Goal: Task Accomplishment & Management: Manage account settings

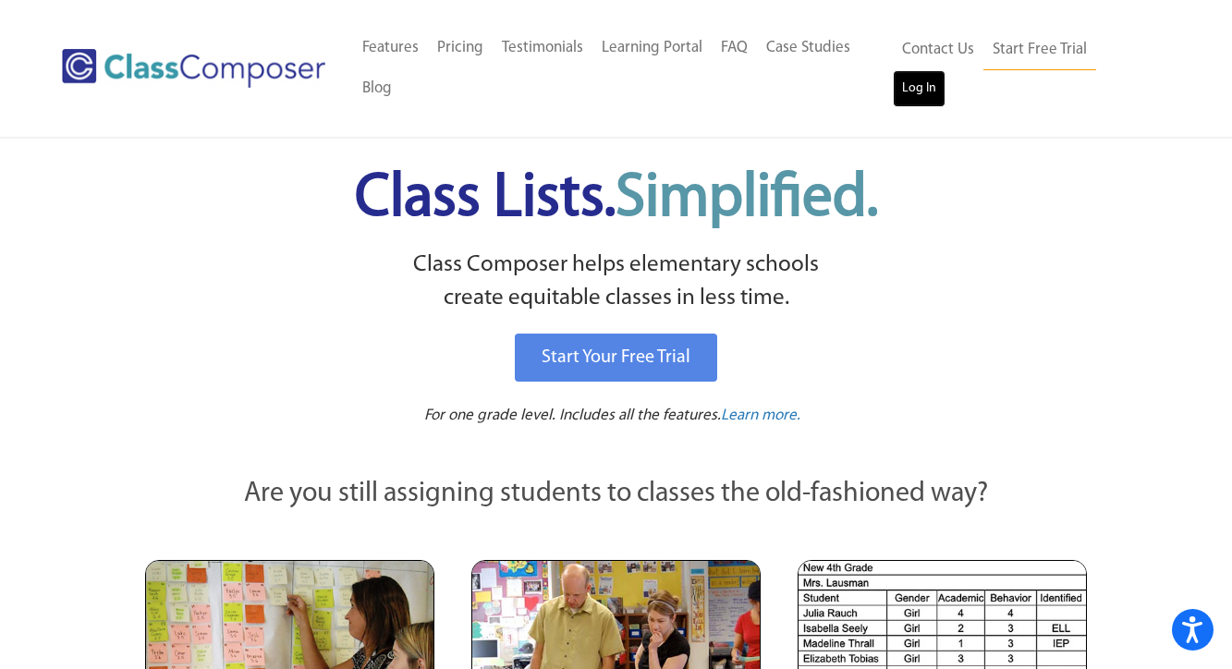
click at [945, 70] on link "Log In" at bounding box center [919, 88] width 53 height 37
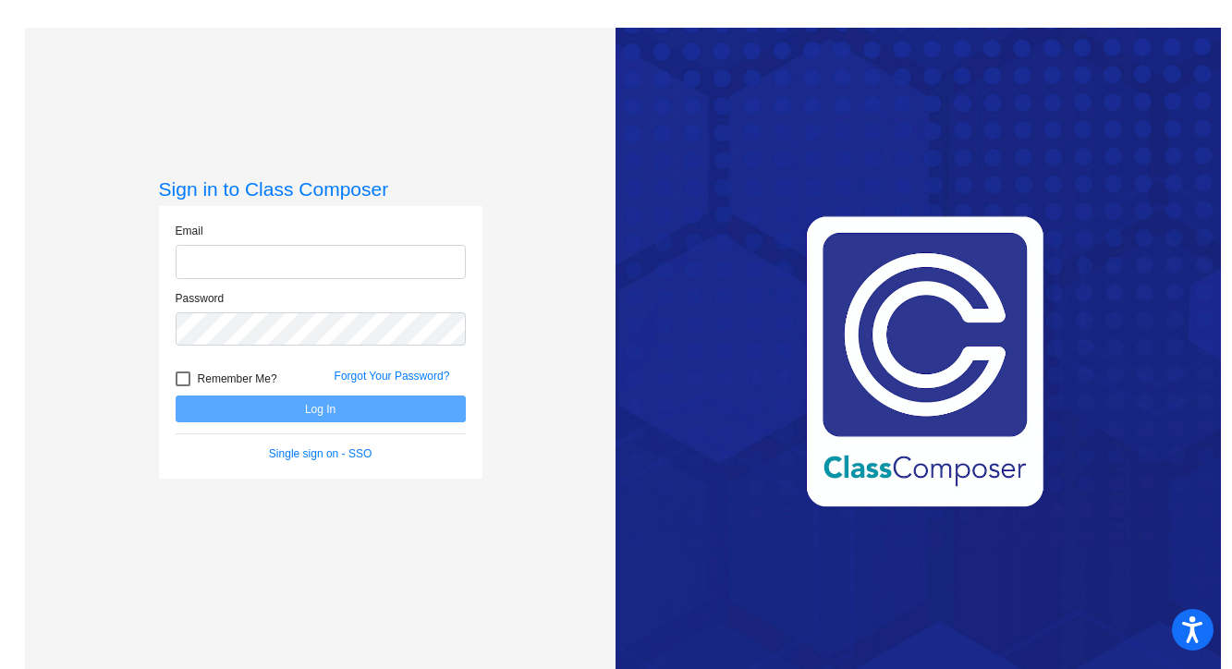
type input "lrobb@lgusd.org"
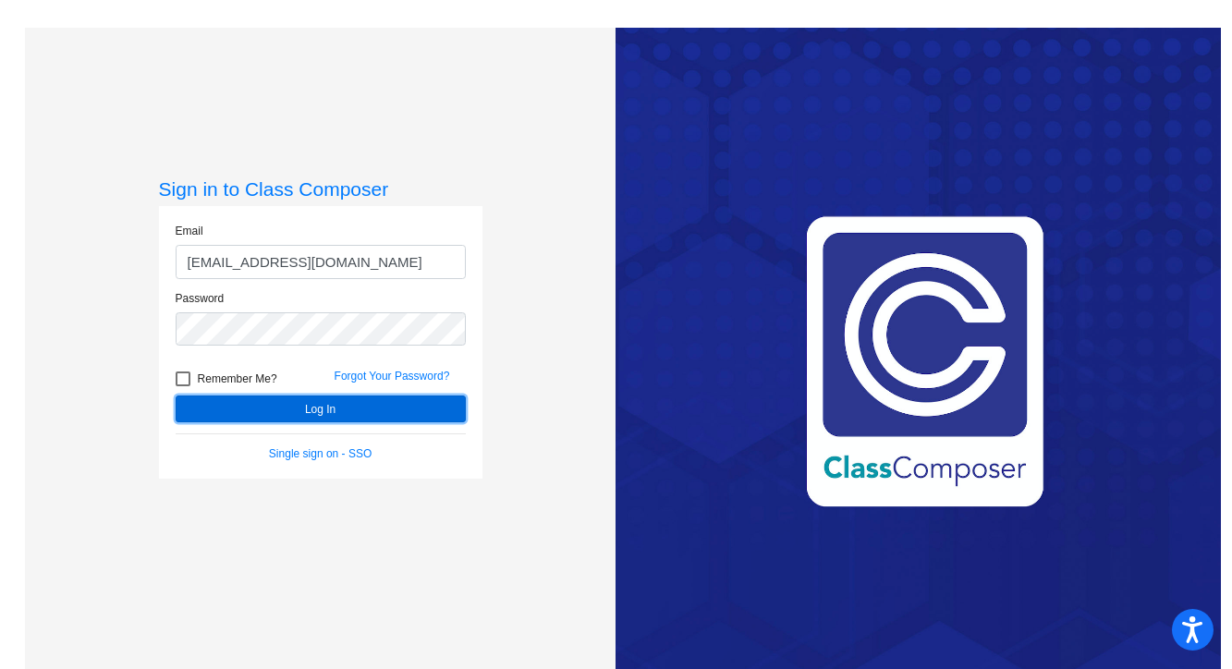
click at [346, 408] on button "Log In" at bounding box center [321, 408] width 290 height 27
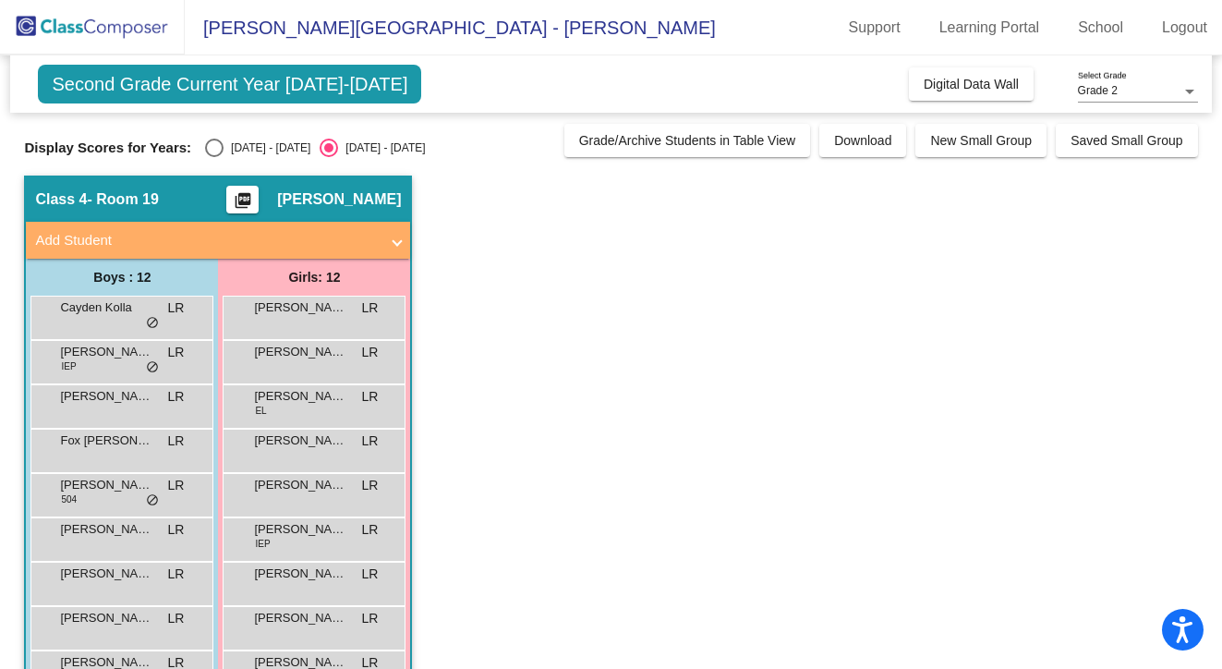
click at [213, 155] on div "Select an option" at bounding box center [214, 148] width 18 height 18
click at [213, 157] on input "2024 - 2025" at bounding box center [213, 157] width 1 height 1
radio input "true"
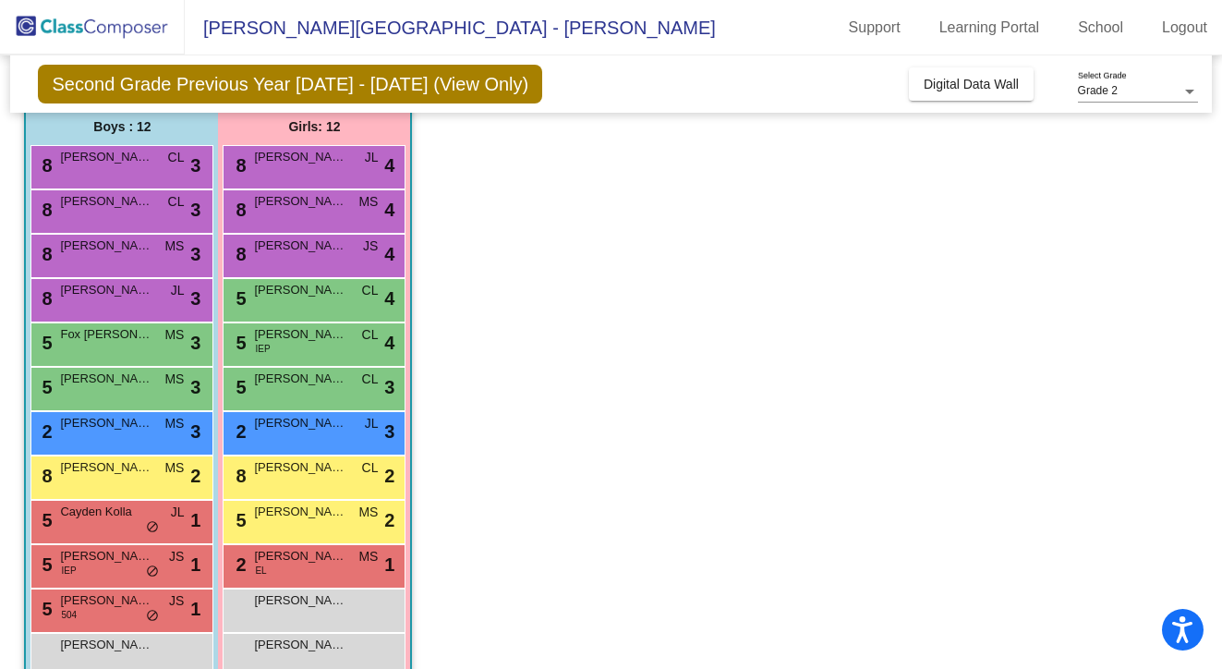
scroll to position [158, 0]
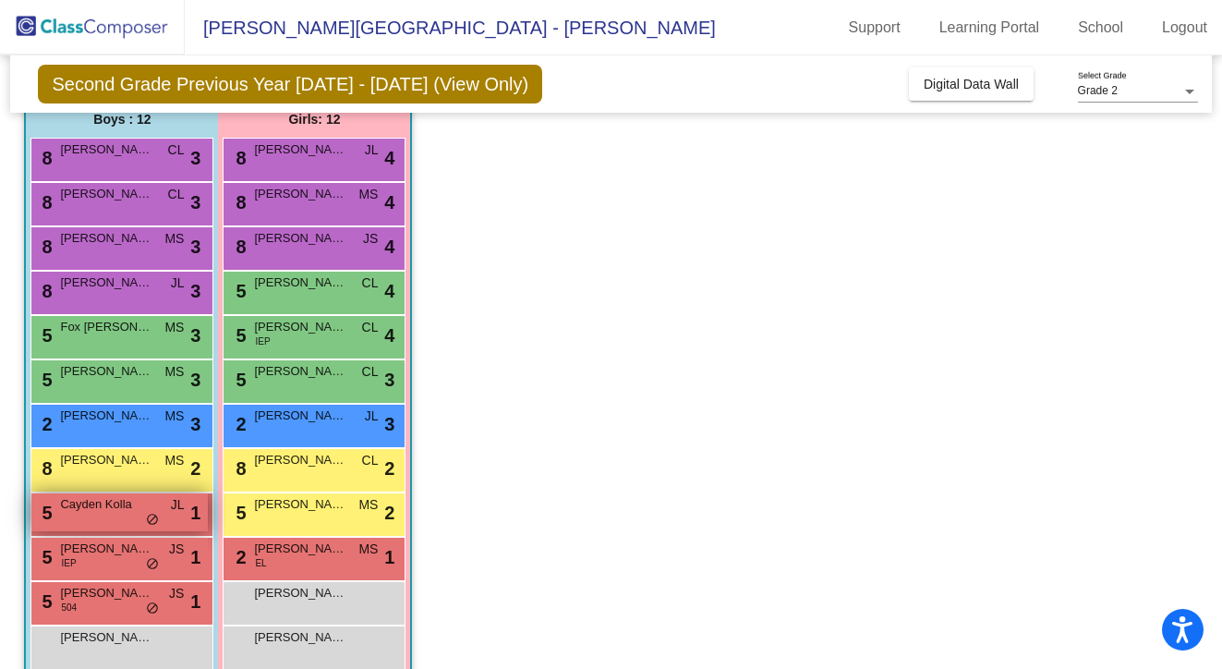
click at [126, 520] on div "5 Cayden Kolla JL lock do_not_disturb_alt 1" at bounding box center [119, 512] width 176 height 38
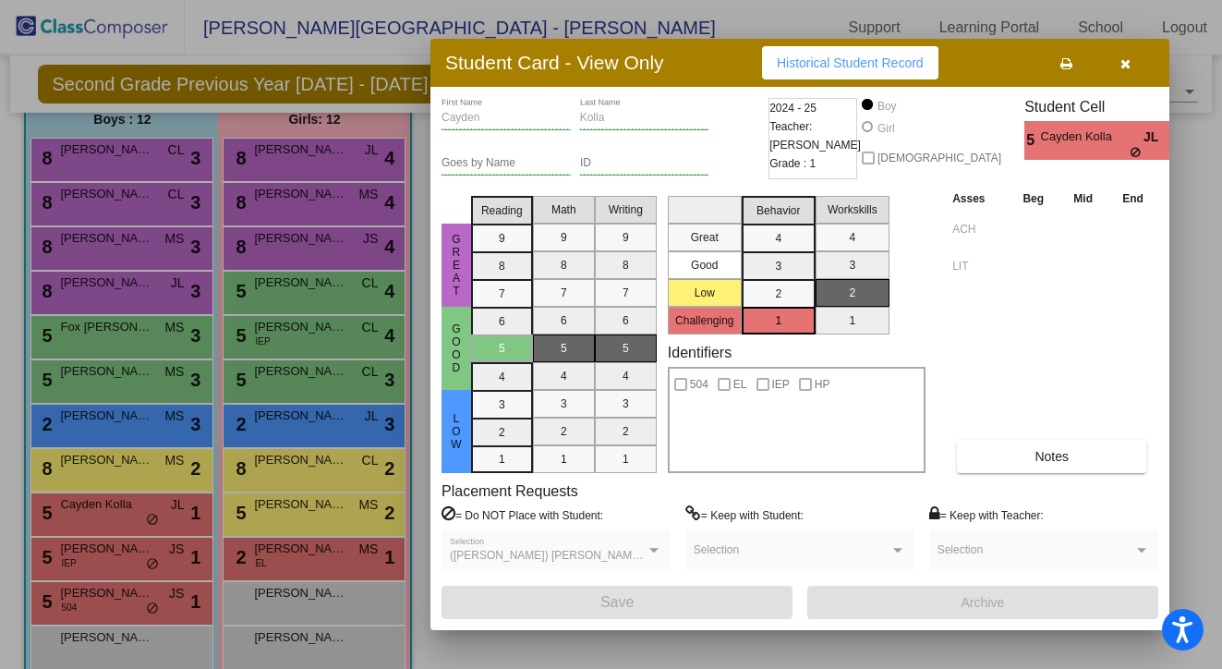
scroll to position [0, 0]
click at [1125, 63] on icon "button" at bounding box center [1126, 63] width 10 height 13
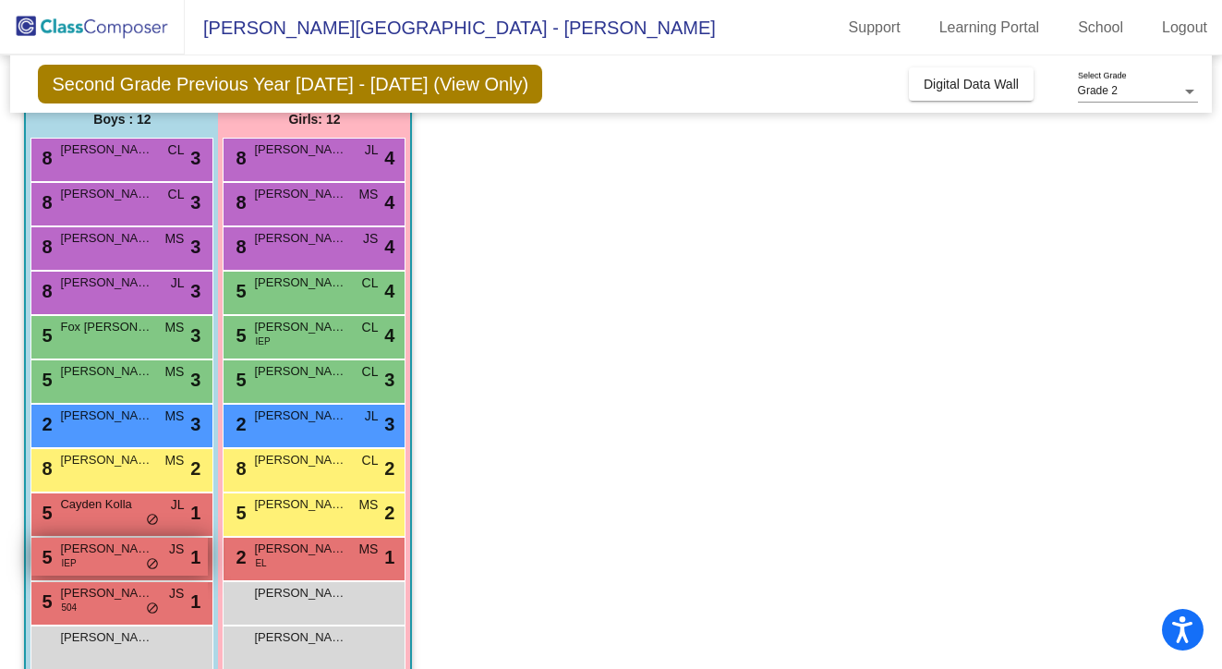
click at [116, 561] on div "5 David Babayev IEP JS lock do_not_disturb_alt 1" at bounding box center [119, 557] width 176 height 38
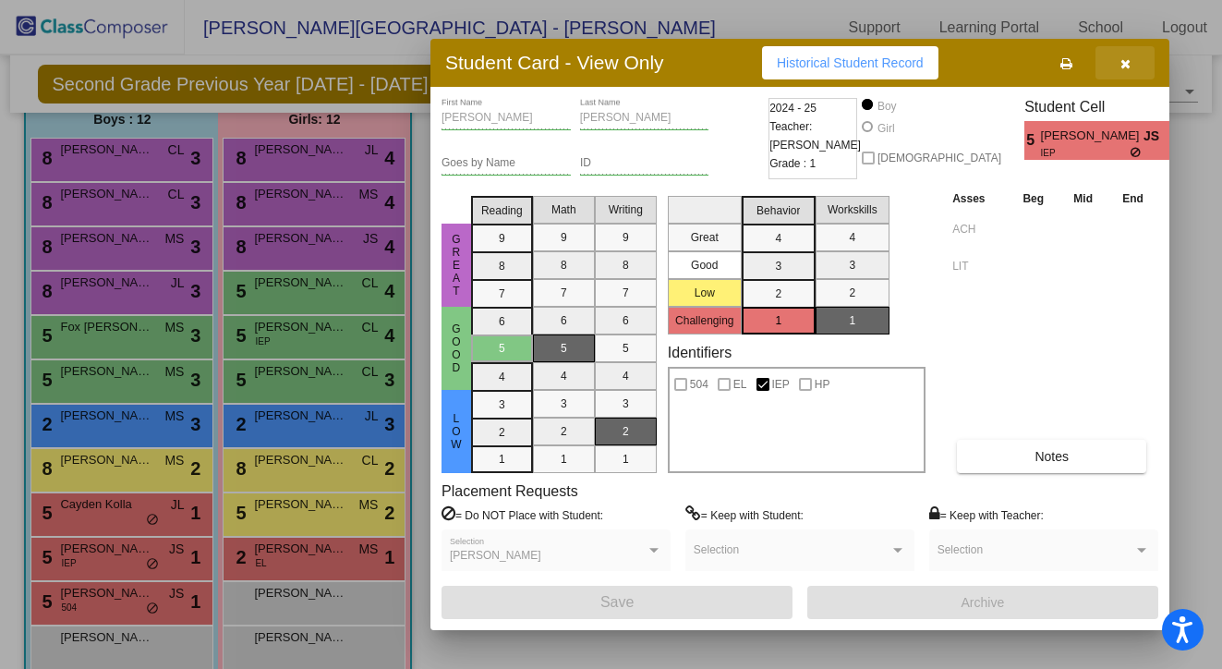
click at [1118, 68] on button "button" at bounding box center [1125, 62] width 59 height 33
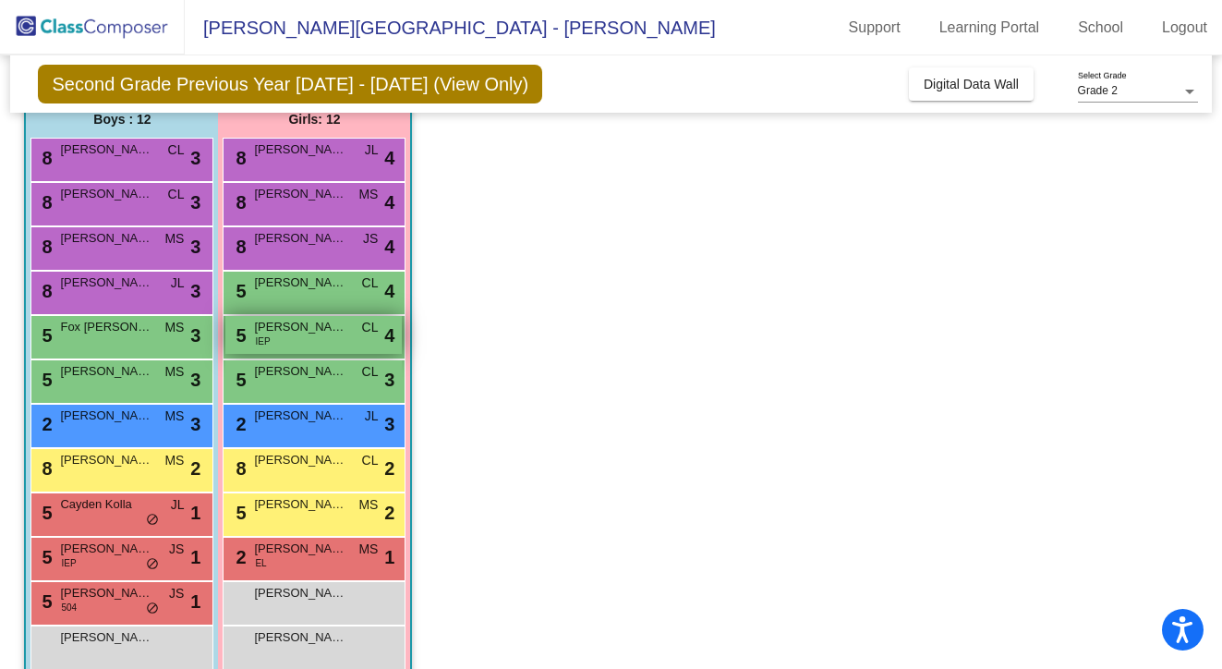
click at [325, 335] on div "5 Madeline Minty IEP CL lock do_not_disturb_alt 4" at bounding box center [313, 335] width 176 height 38
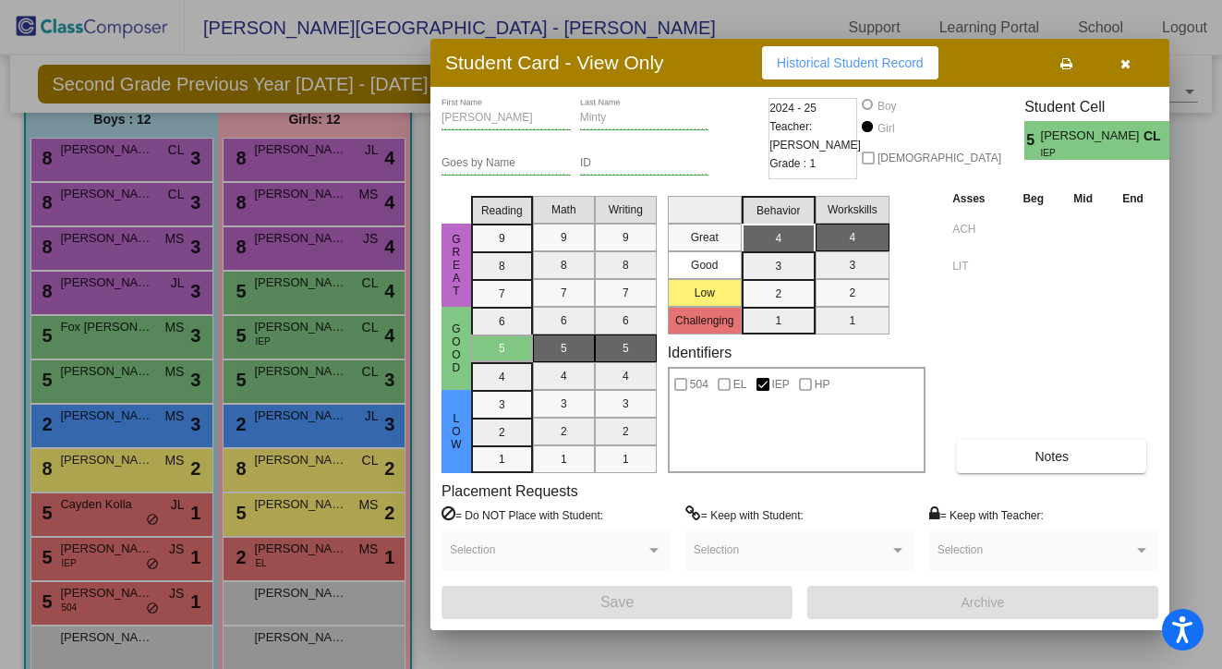
click at [1124, 63] on icon "button" at bounding box center [1126, 63] width 10 height 13
